Goal: Information Seeking & Learning: Learn about a topic

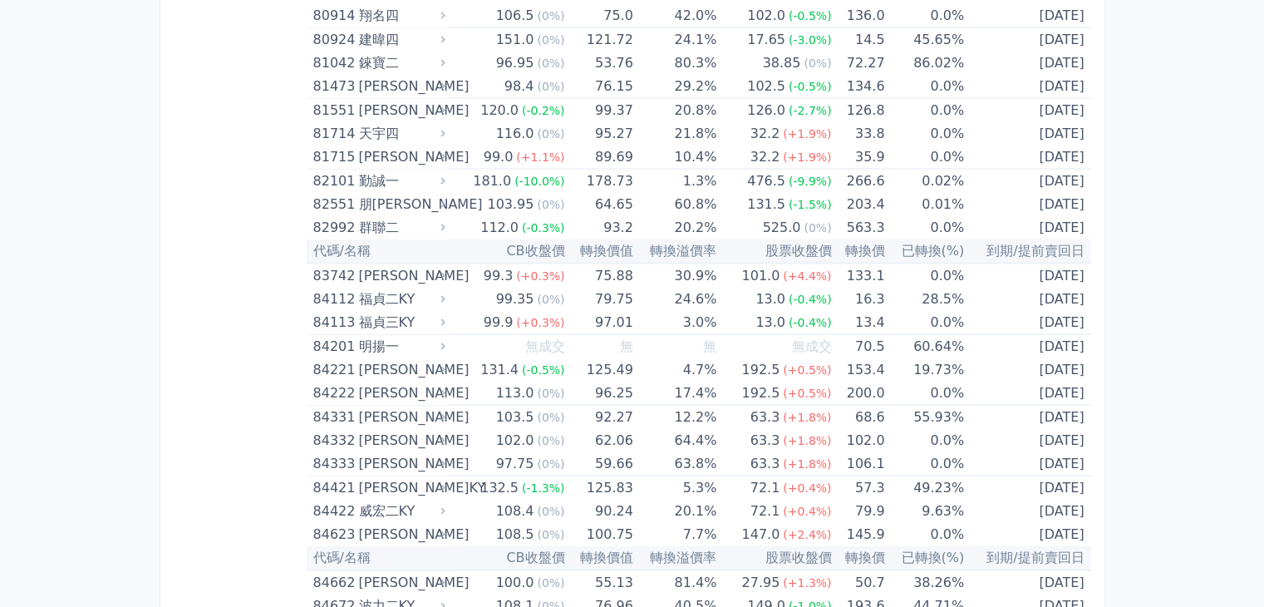
scroll to position [9640, 0]
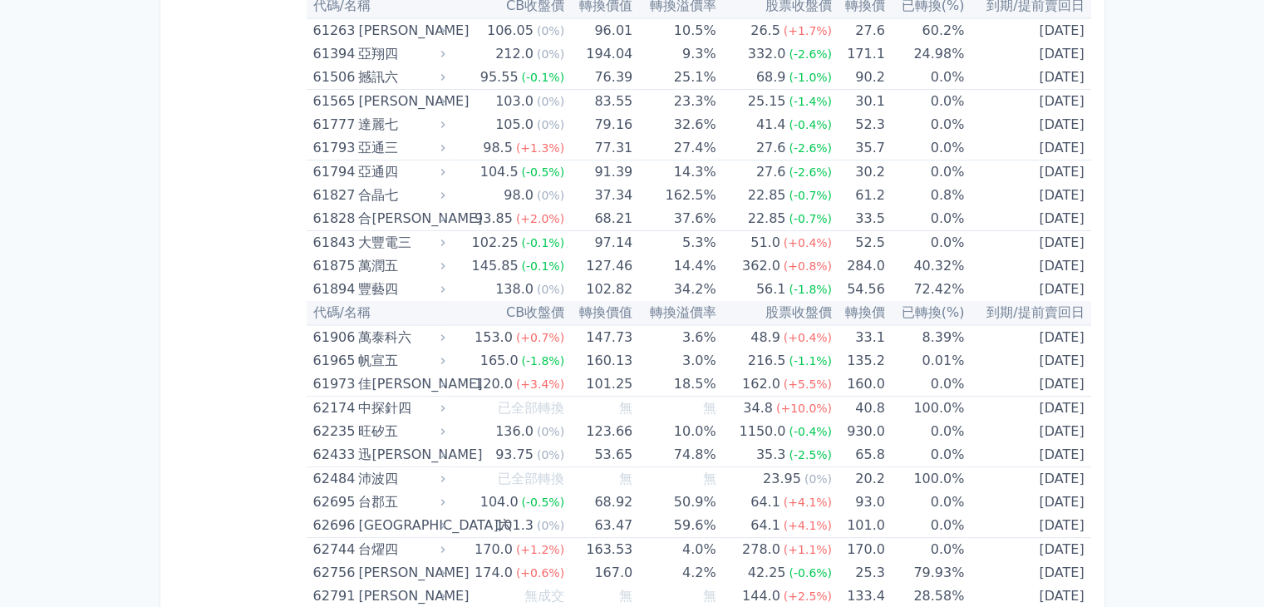
scroll to position [6589, 0]
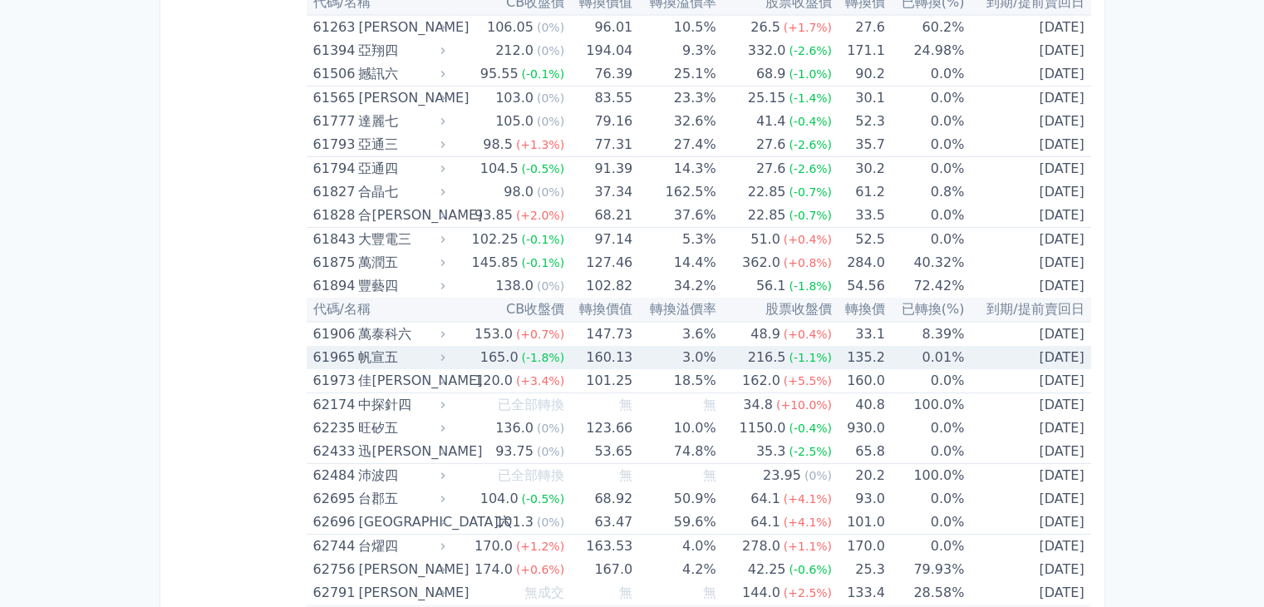
click at [1066, 346] on td "[DATE]" at bounding box center [1027, 357] width 126 height 23
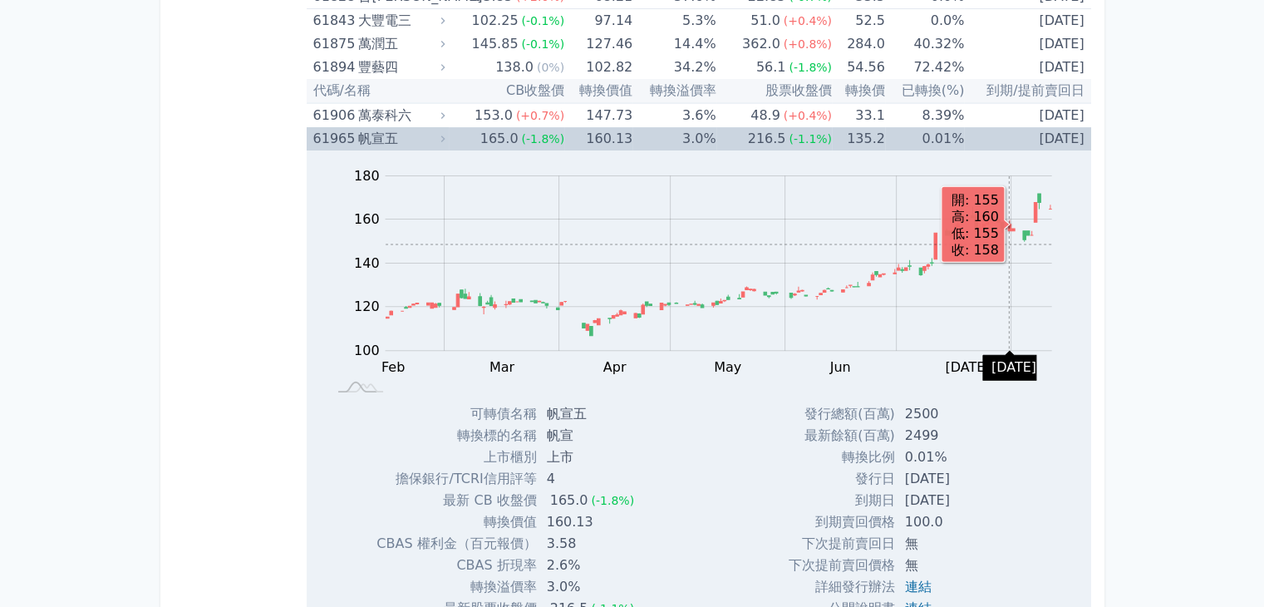
scroll to position [6921, 0]
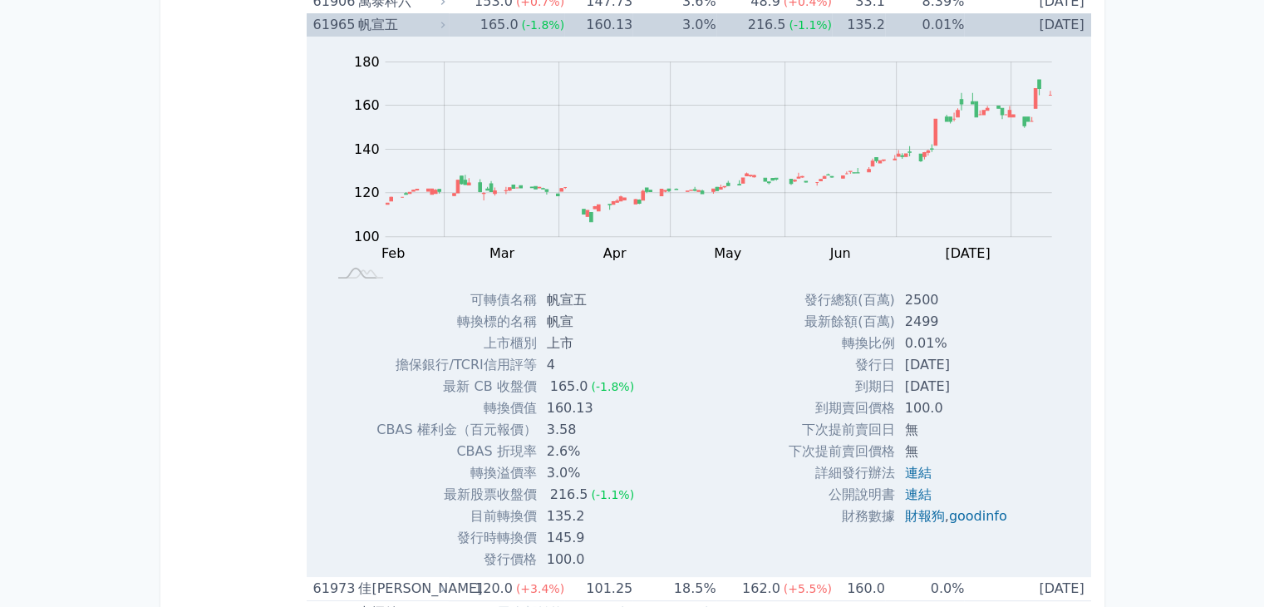
click at [376, 184] on tspan "120" at bounding box center [367, 192] width 26 height 16
click at [333, 169] on rect at bounding box center [698, 166] width 731 height 233
click at [336, 150] on rect at bounding box center [698, 166] width 731 height 233
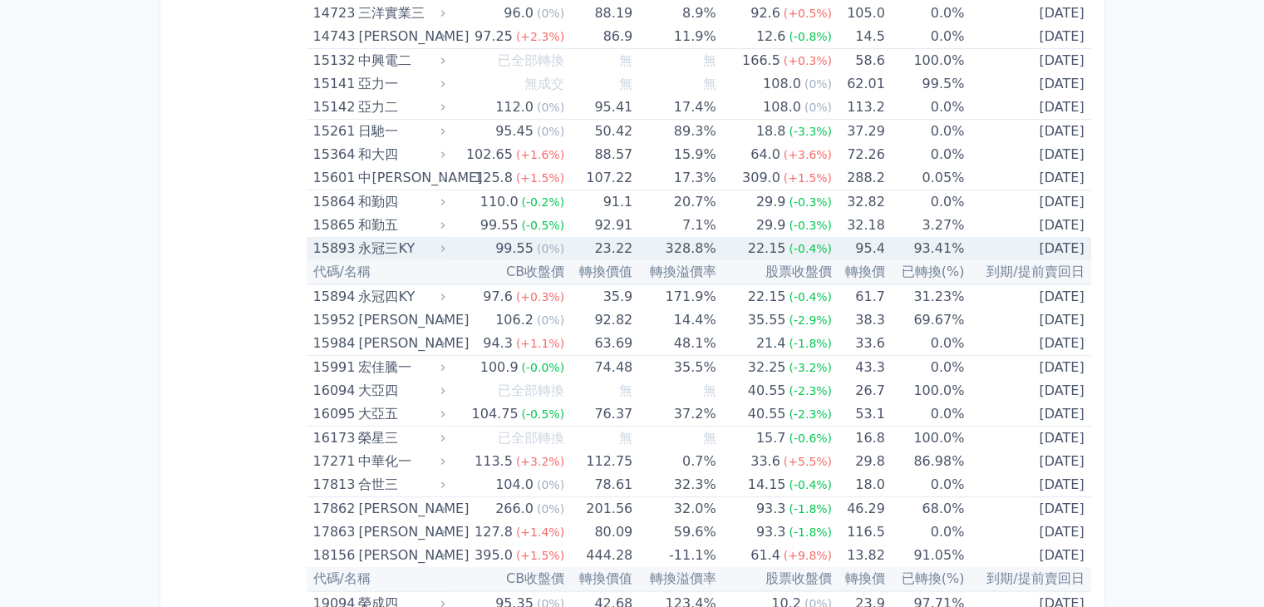
scroll to position [522, 0]
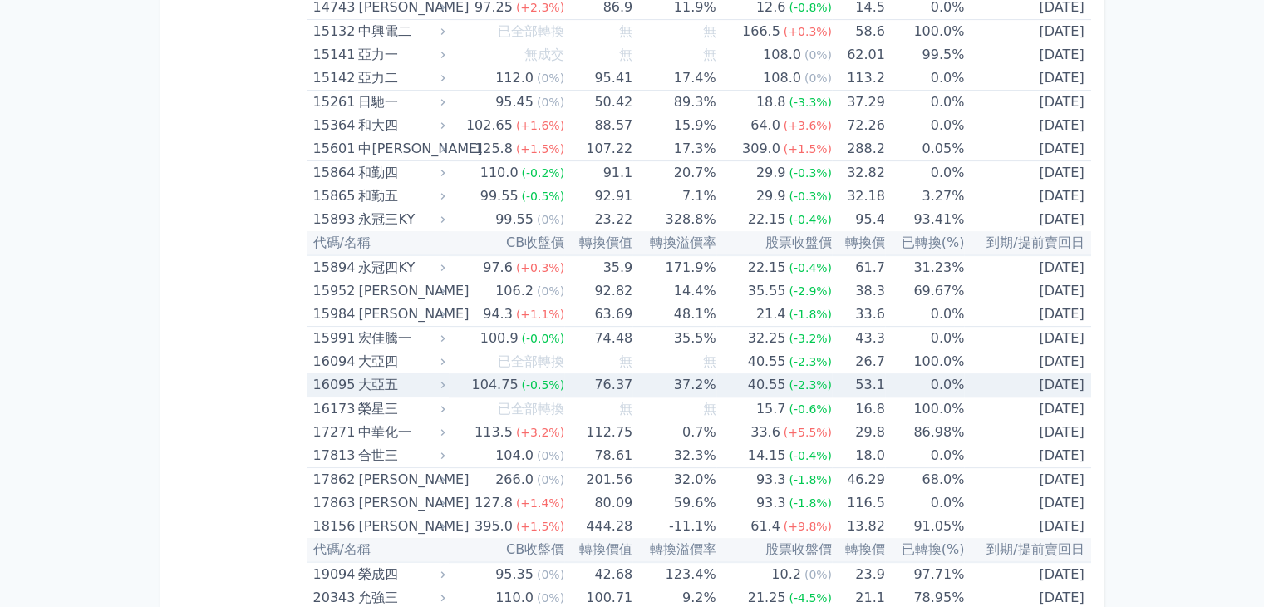
click at [416, 386] on div "大亞五" at bounding box center [399, 384] width 83 height 23
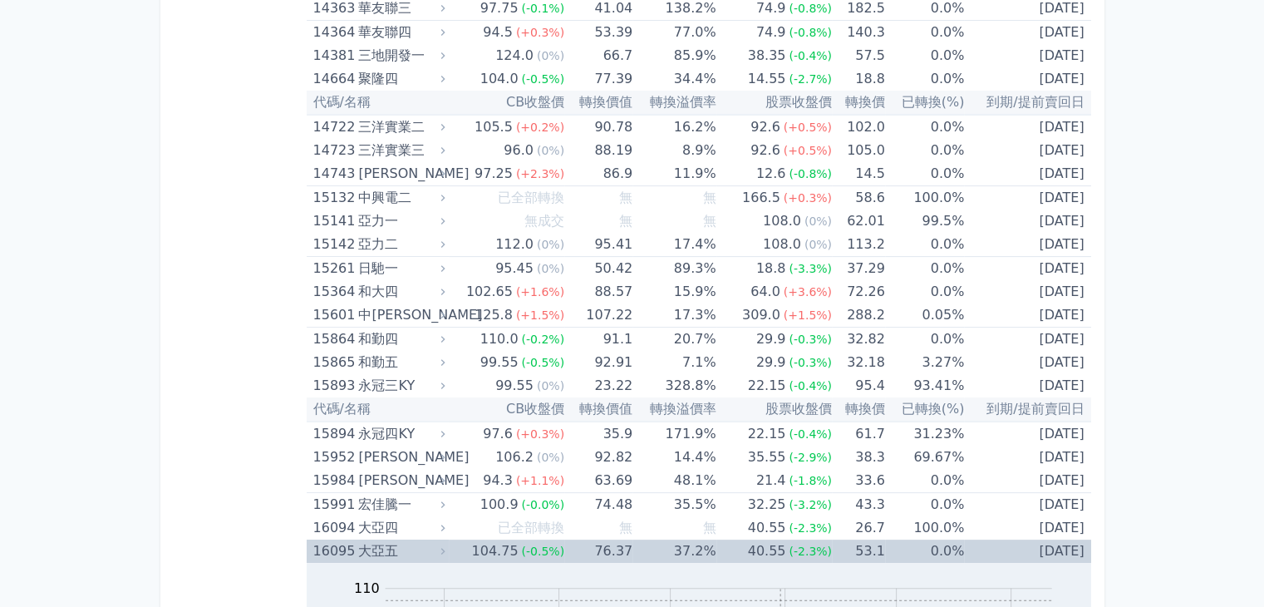
scroll to position [605, 0]
